Goal: Check status: Check status

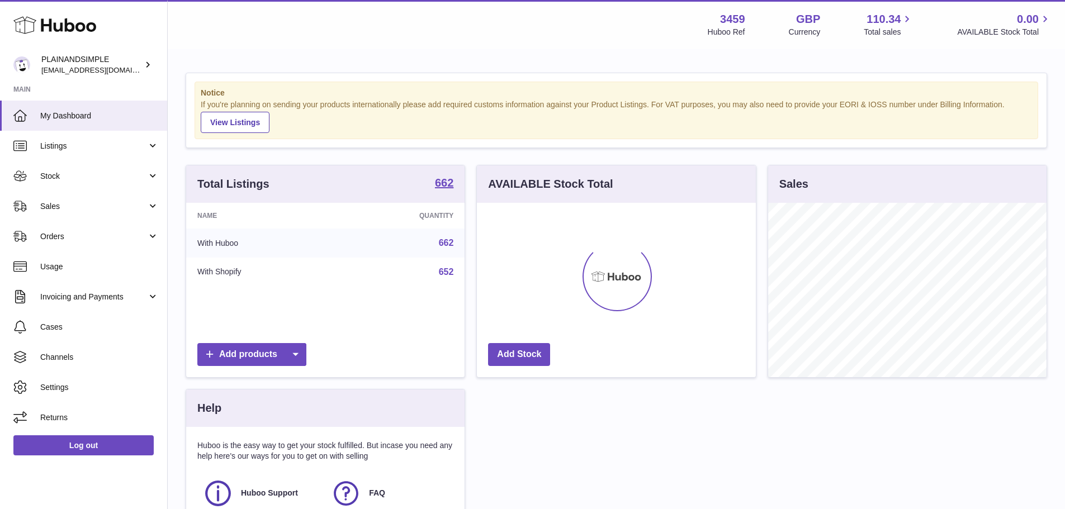
scroll to position [174, 279]
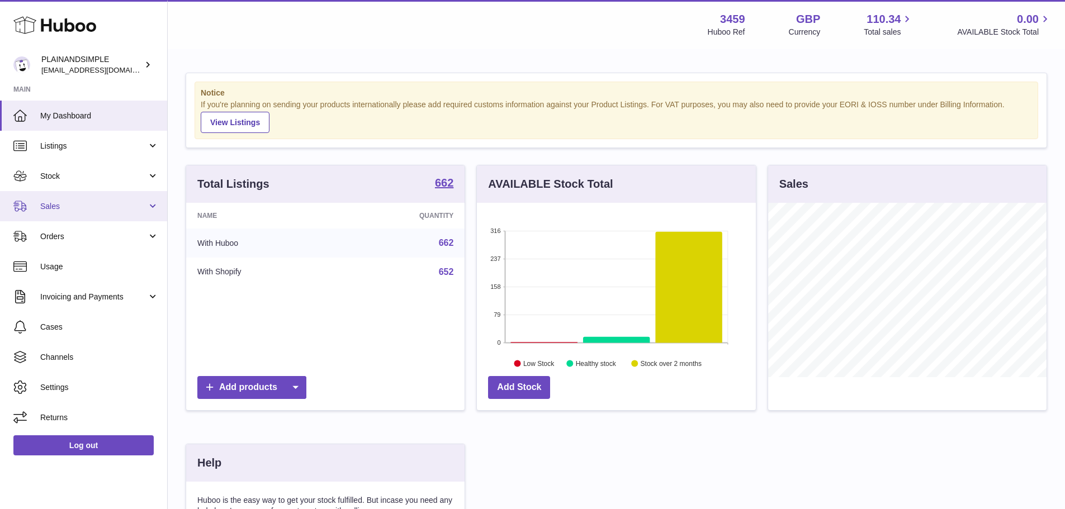
click at [121, 202] on span "Sales" at bounding box center [93, 206] width 107 height 11
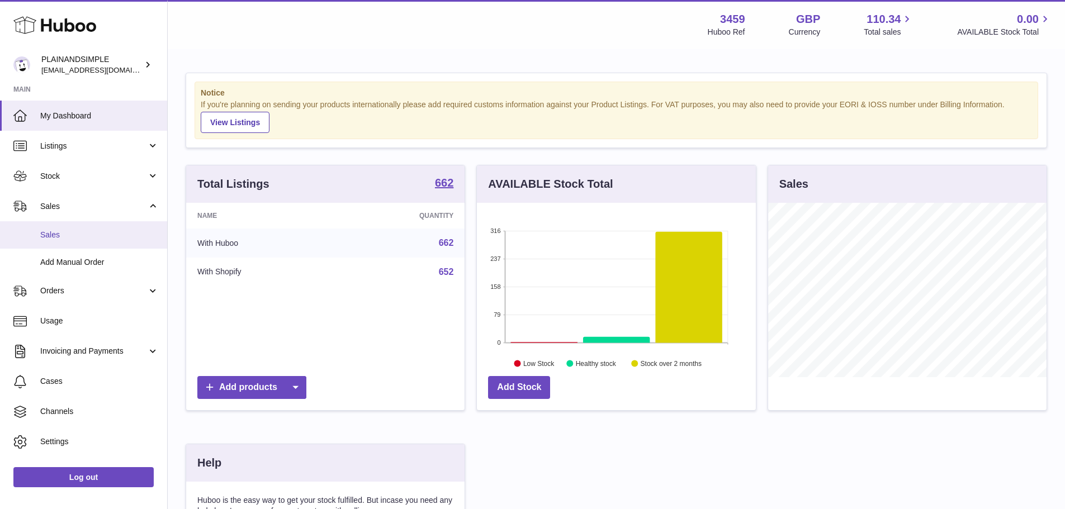
click at [124, 234] on span "Sales" at bounding box center [99, 235] width 119 height 11
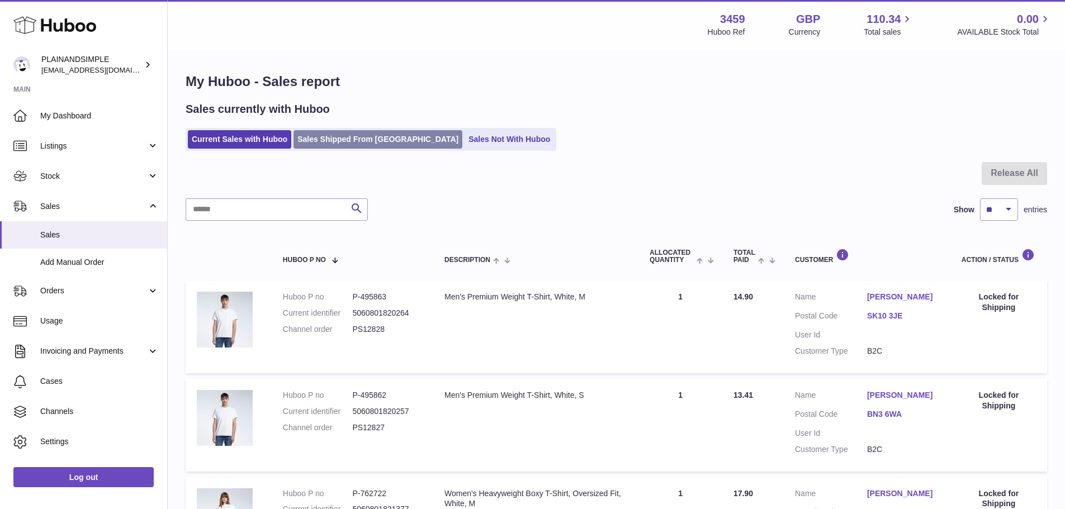
click at [395, 137] on link "Sales Shipped From [GEOGRAPHIC_DATA]" at bounding box center [378, 139] width 169 height 18
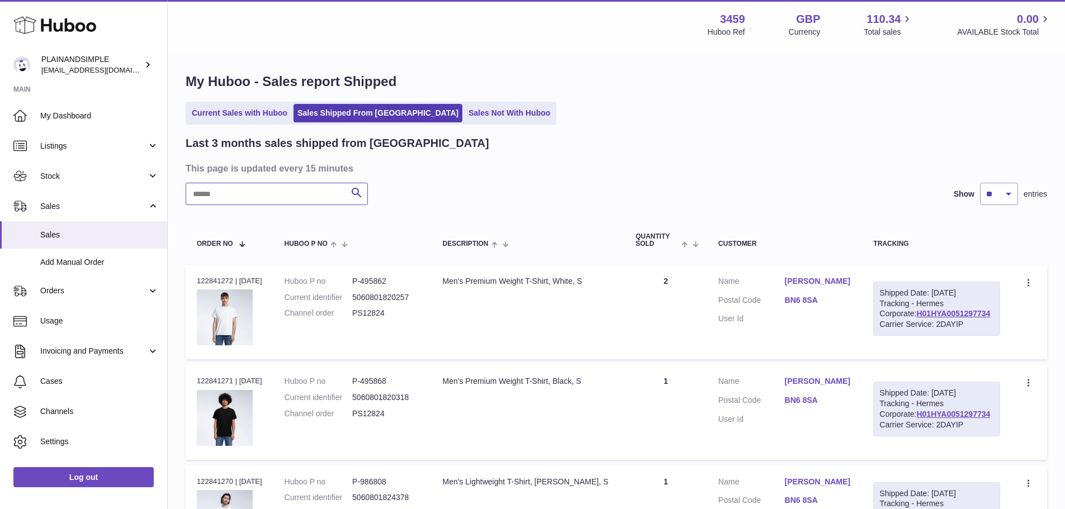
click at [283, 198] on input "text" at bounding box center [277, 194] width 182 height 22
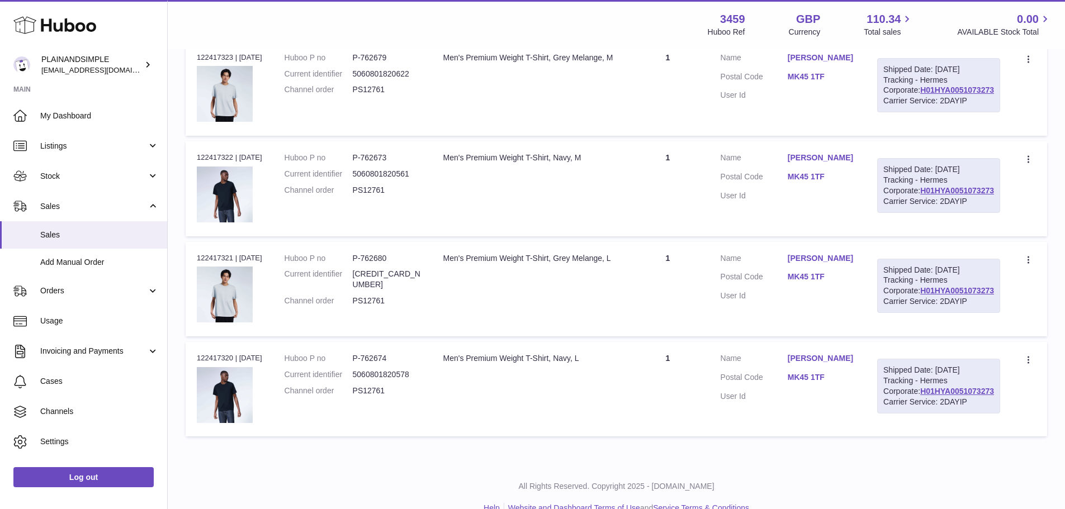
scroll to position [345, 0]
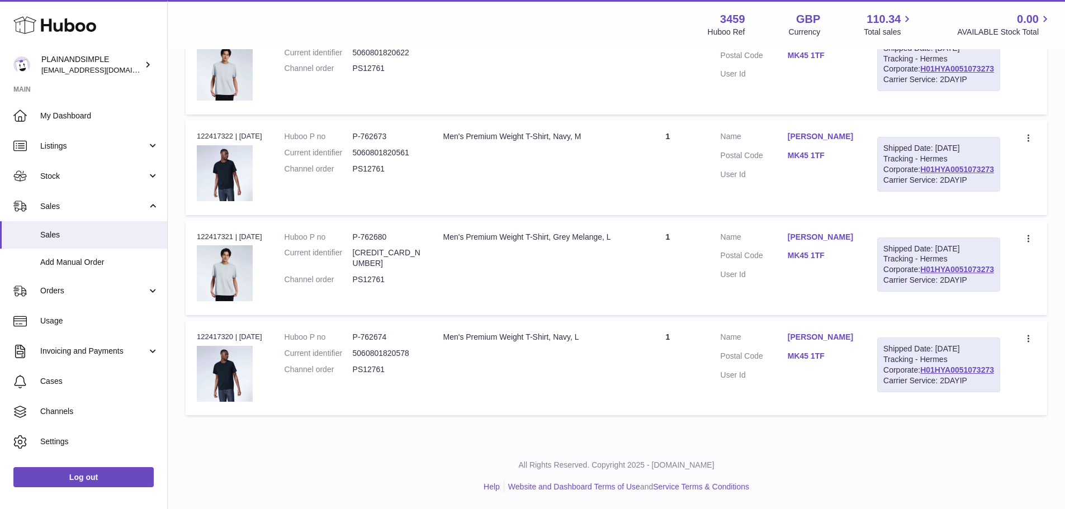
type input "*****"
click at [207, 332] on div "Order no 122417320 | [DATE]" at bounding box center [229, 337] width 65 height 10
copy div "122417320"
